Goal: Task Accomplishment & Management: Use online tool/utility

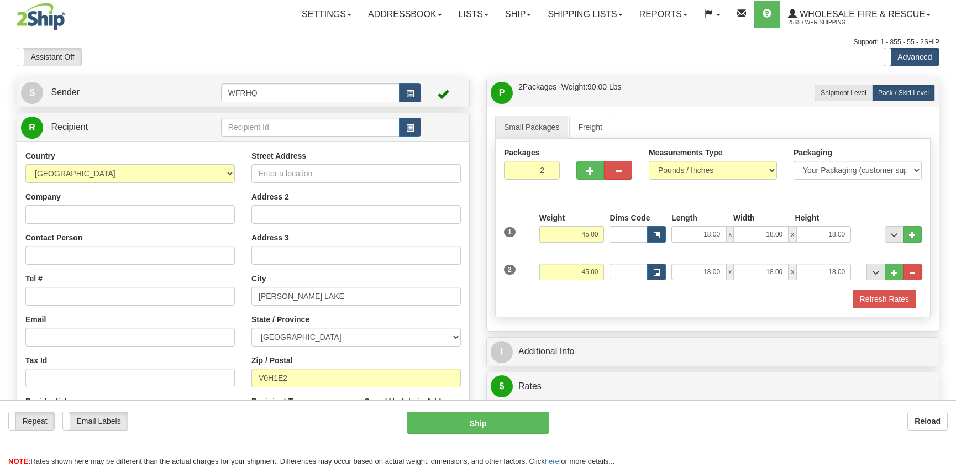
select select "BC"
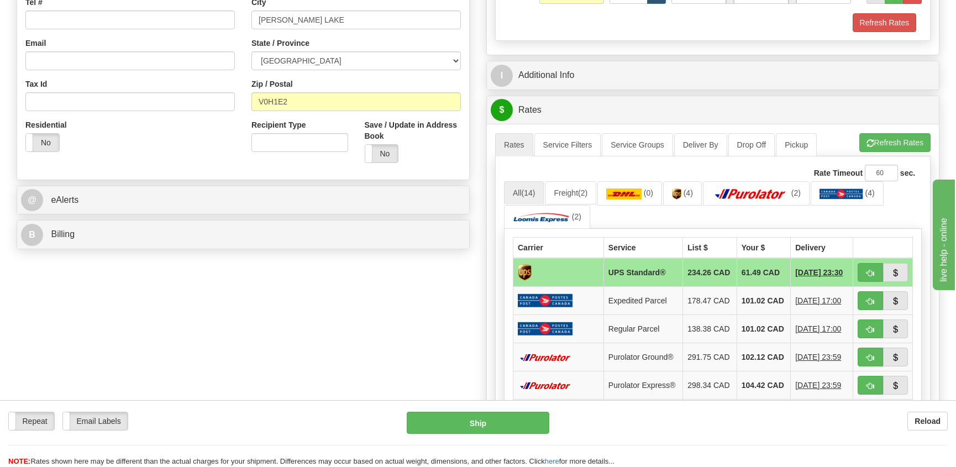
scroll to position [276, 0]
click at [303, 102] on input "V0H1E2" at bounding box center [357, 101] width 210 height 19
type input "V0H1E2"
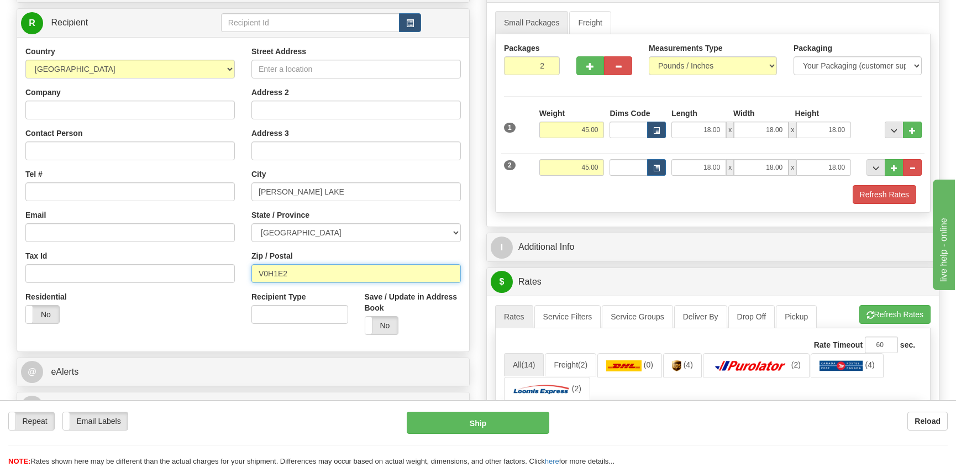
scroll to position [111, 0]
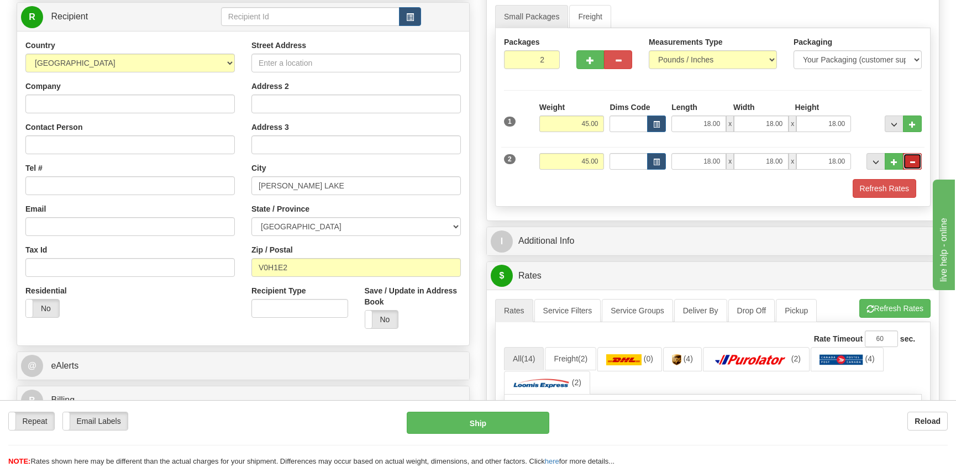
click at [907, 160] on button "..." at bounding box center [912, 161] width 19 height 17
type input "1"
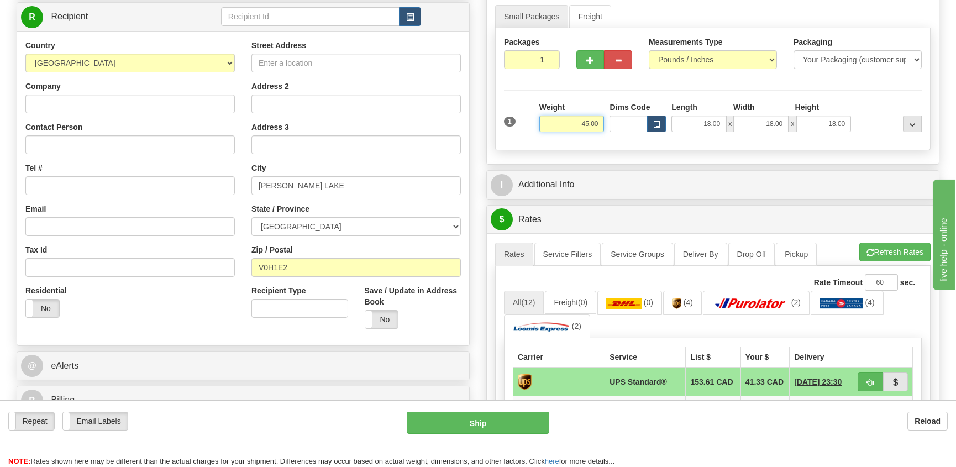
drag, startPoint x: 571, startPoint y: 123, endPoint x: 601, endPoint y: 117, distance: 30.6
click at [601, 117] on input "45.00" at bounding box center [572, 124] width 65 height 17
type input "416.00"
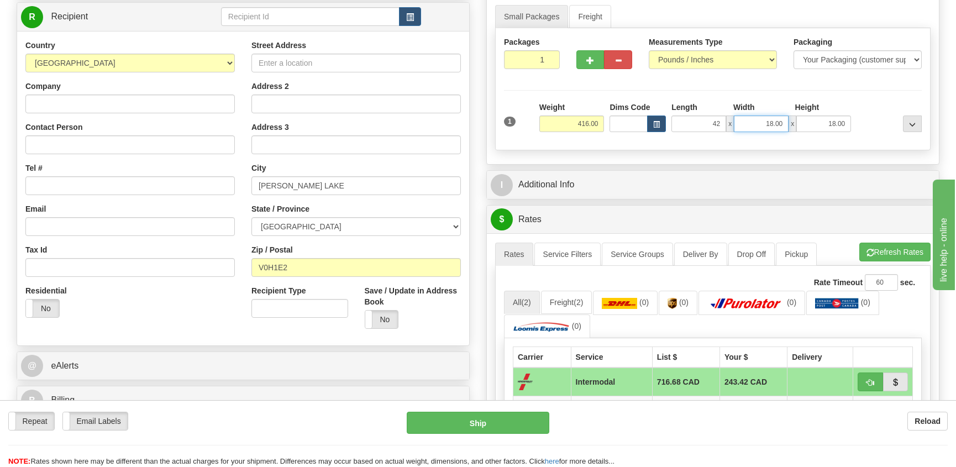
type input "42.00"
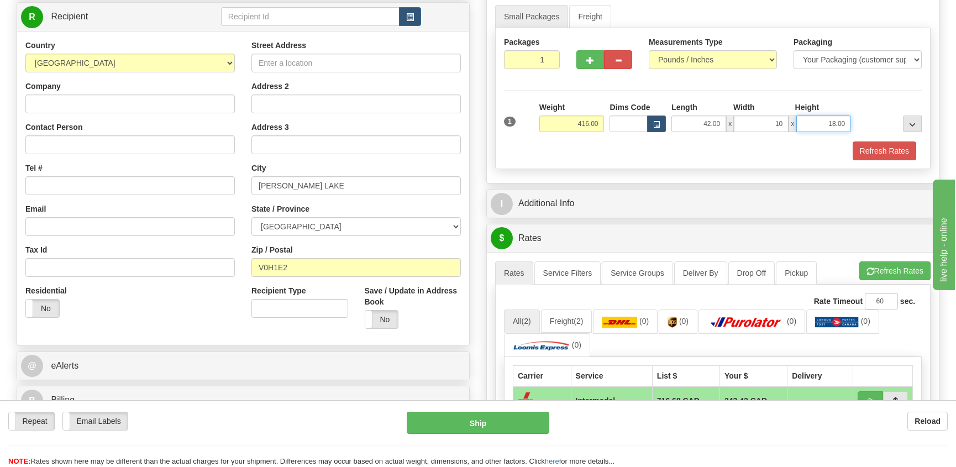
type input "10.00"
type input "9.00"
click at [598, 61] on button "button" at bounding box center [591, 59] width 28 height 19
radio input "true"
type input "2"
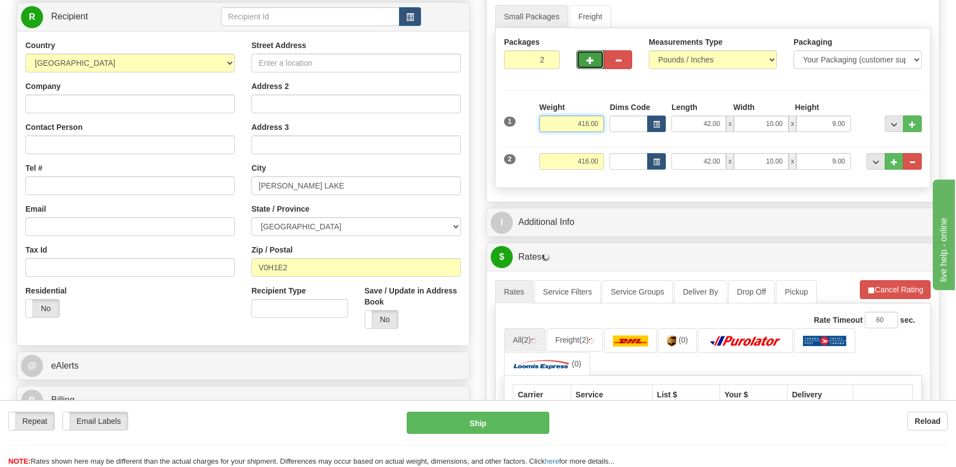
click at [584, 122] on input "416.00" at bounding box center [572, 124] width 65 height 17
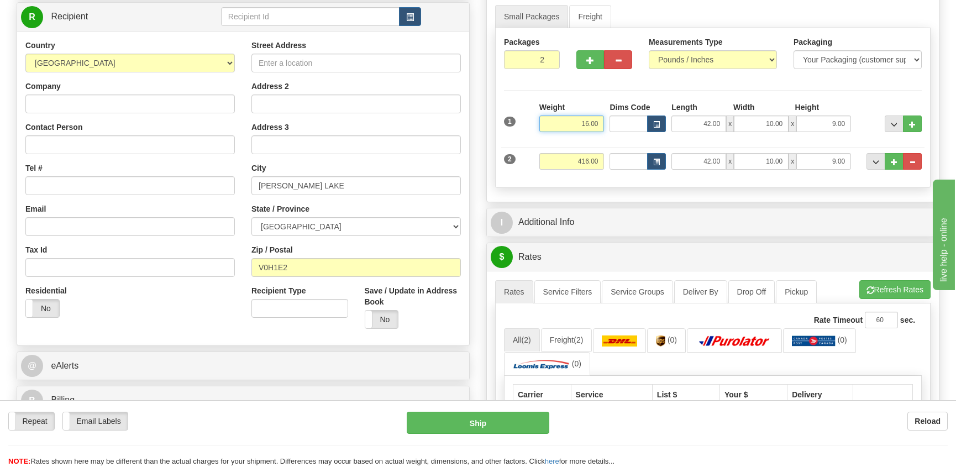
type input "16.00"
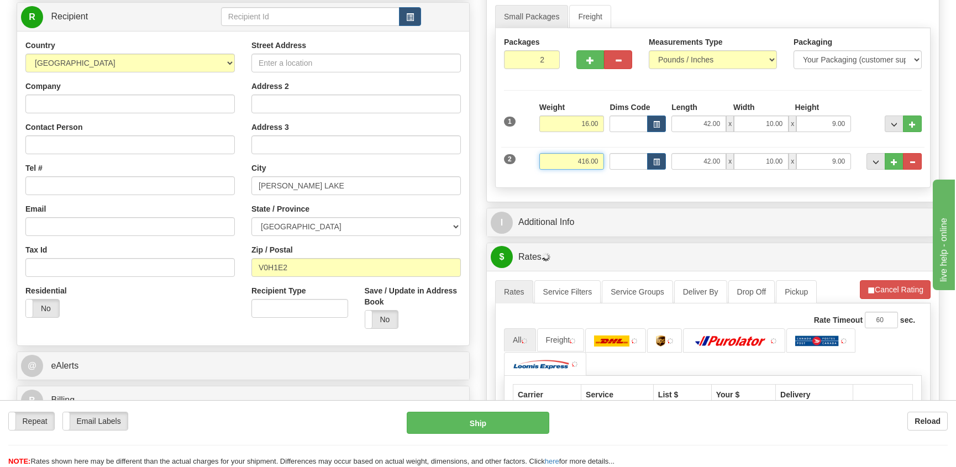
click at [583, 163] on input "416.00" at bounding box center [572, 161] width 65 height 17
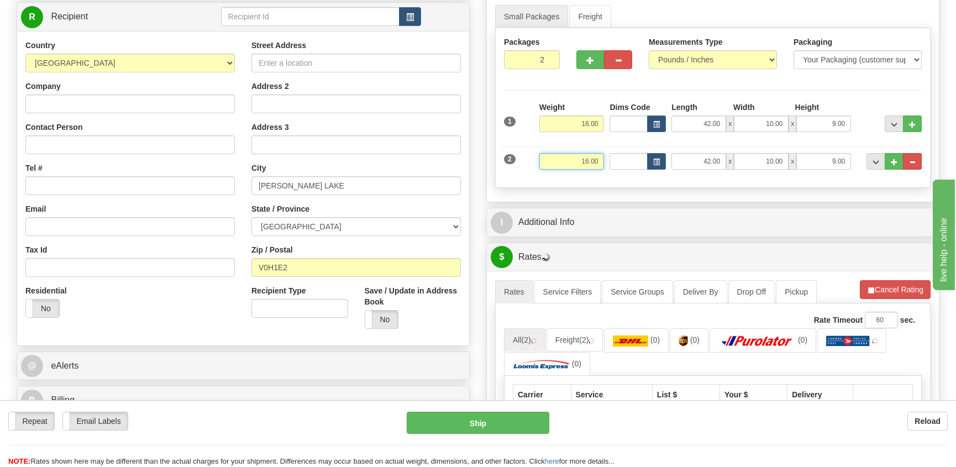
type input "16.00"
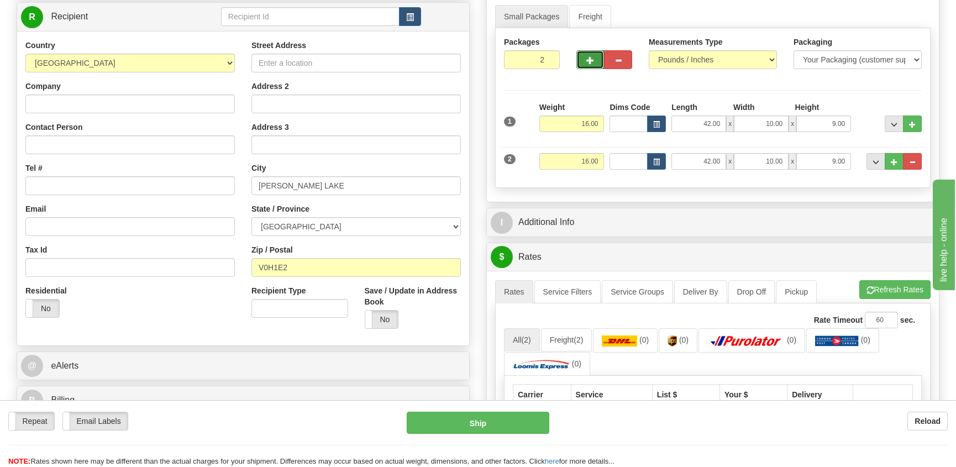
click at [592, 55] on button "button" at bounding box center [591, 59] width 28 height 19
type input "3"
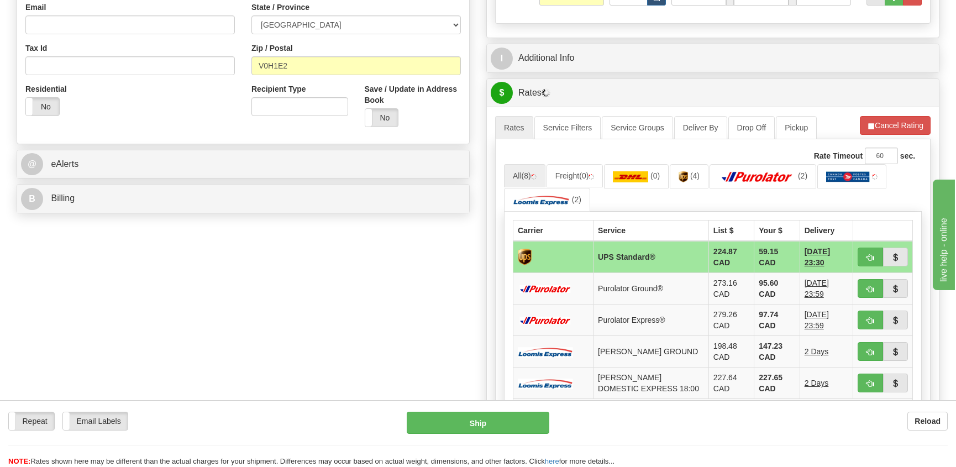
scroll to position [332, 0]
